Goal: Check status: Check status

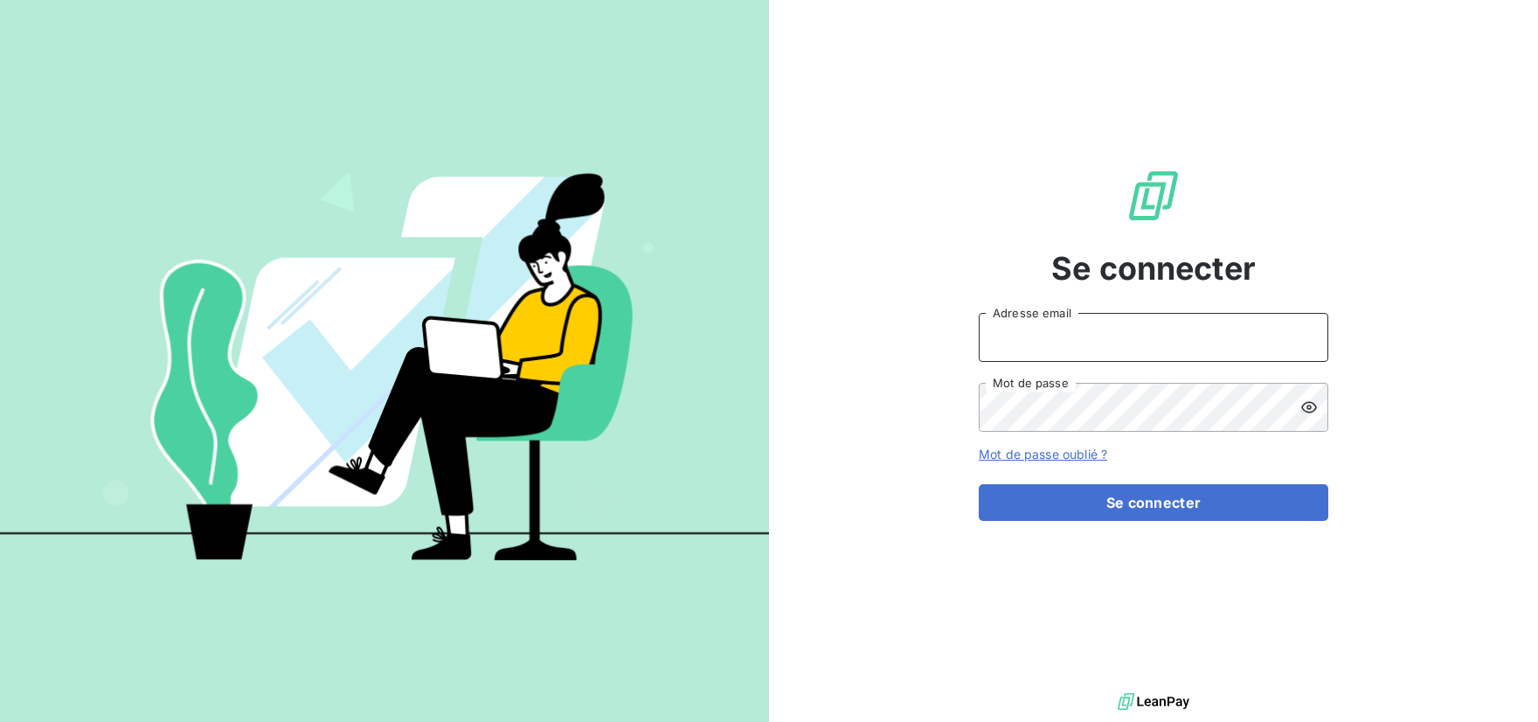
click at [1120, 341] on input "Adresse email" at bounding box center [1153, 337] width 349 height 49
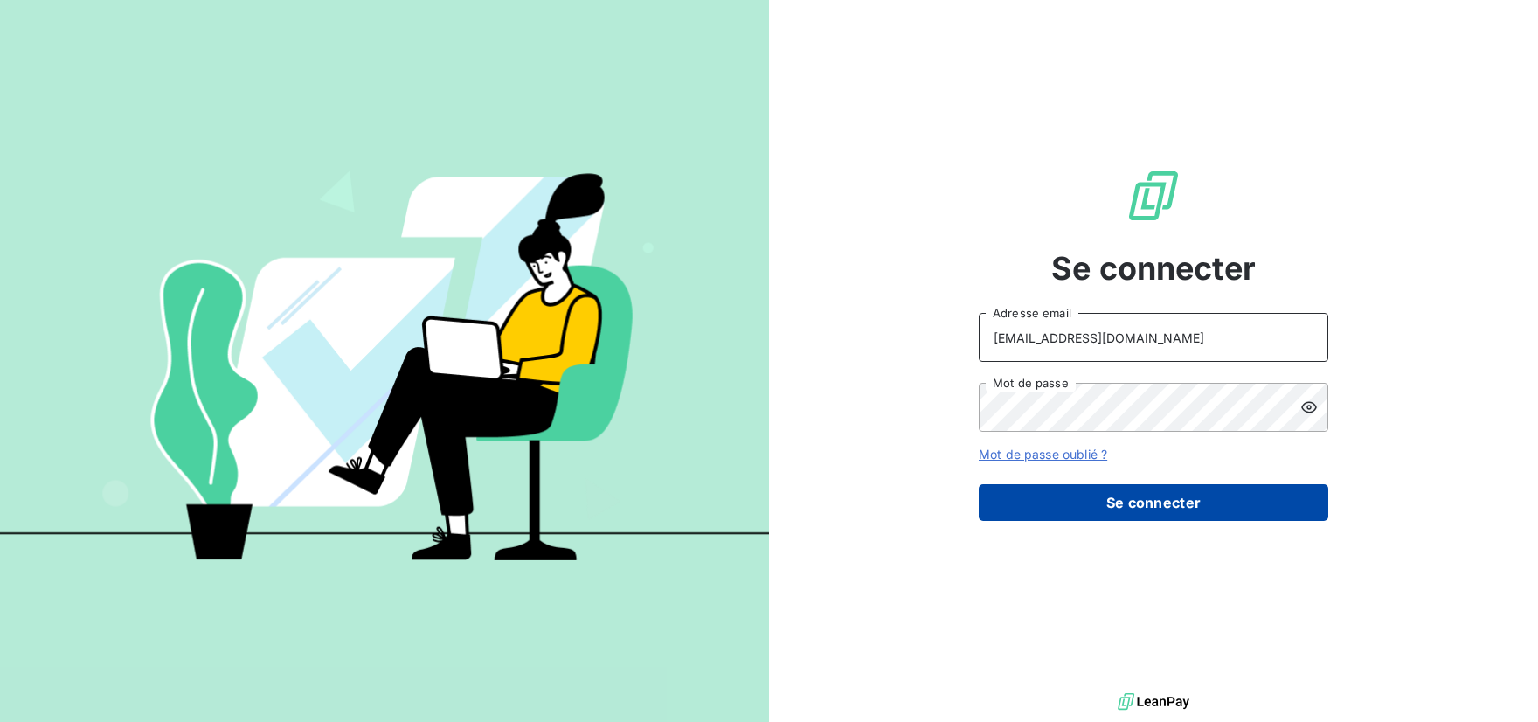
type input "[EMAIL_ADDRESS][DOMAIN_NAME]"
click at [1117, 506] on button "Se connecter" at bounding box center [1153, 502] width 349 height 37
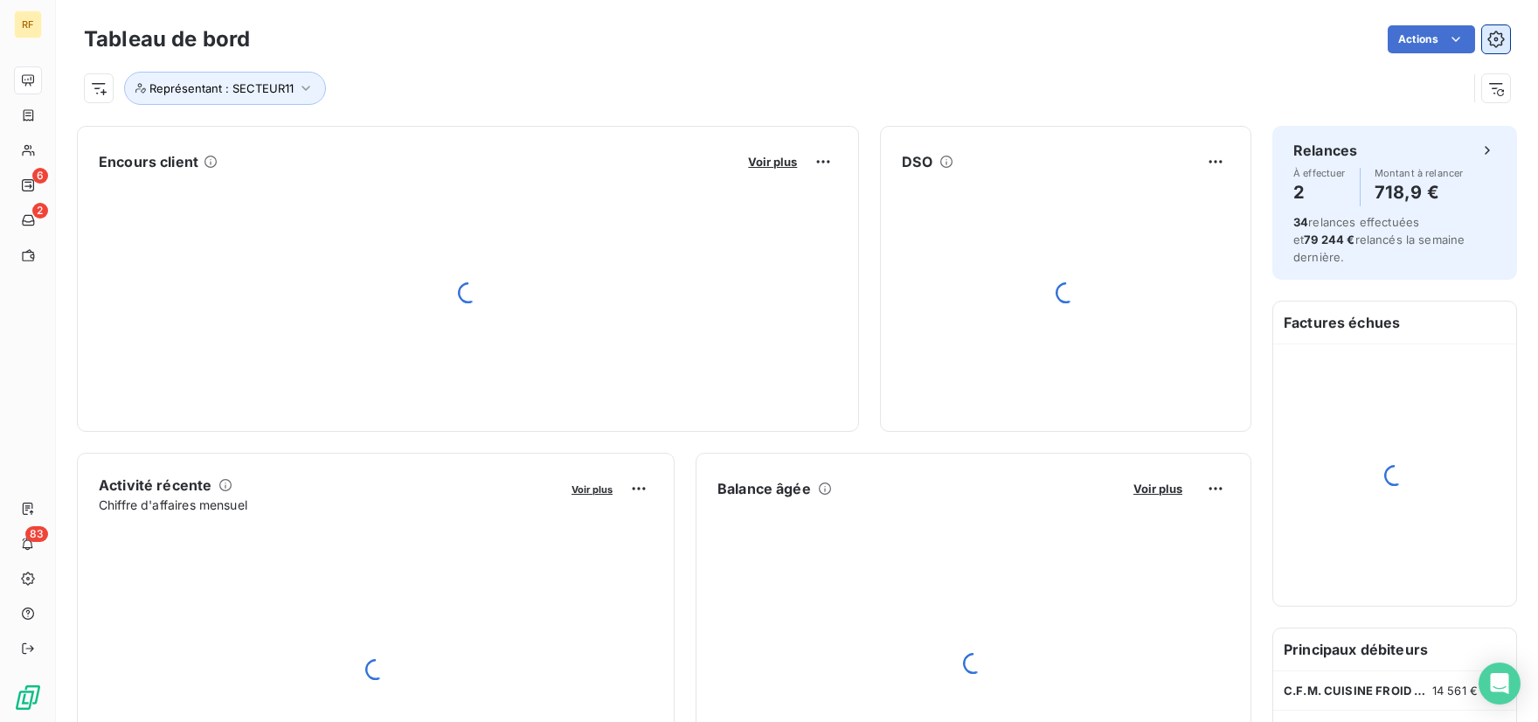
click at [1488, 33] on icon "button" at bounding box center [1495, 39] width 17 height 17
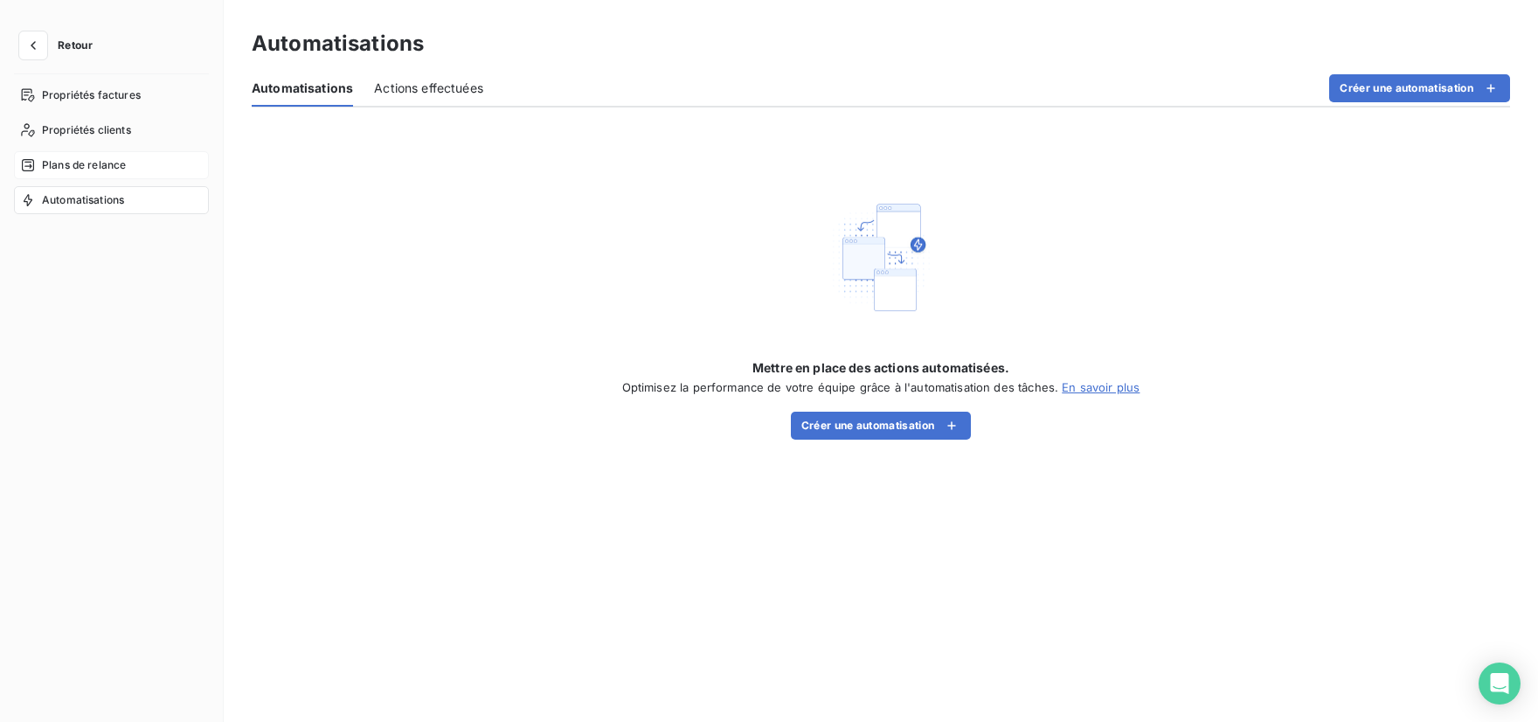
click at [86, 165] on span "Plans de relance" at bounding box center [84, 165] width 84 height 16
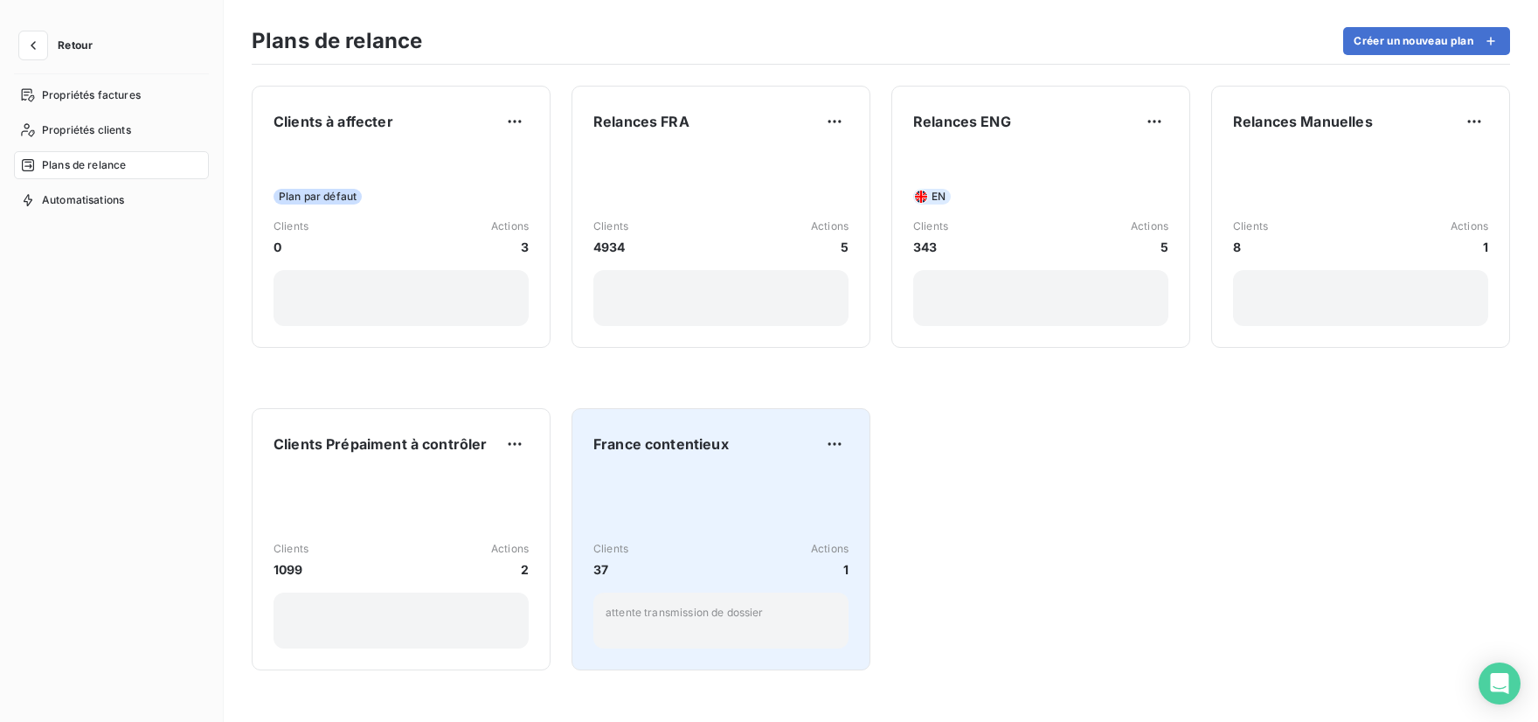
click at [811, 532] on div "Clients 37 Actions 1 attente transmission de dossier" at bounding box center [720, 560] width 255 height 176
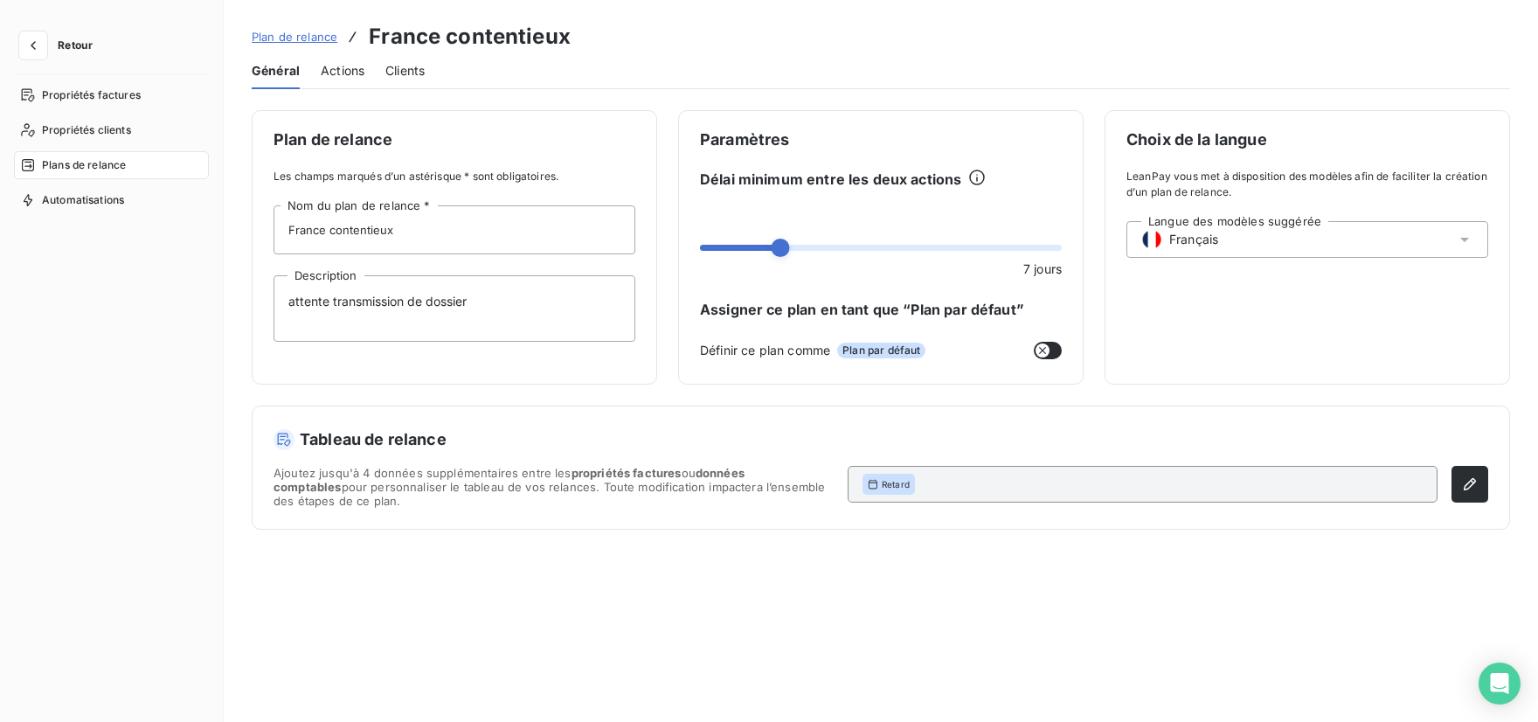
click at [350, 80] on div "Actions" at bounding box center [343, 70] width 44 height 37
